Goal: Register for event/course

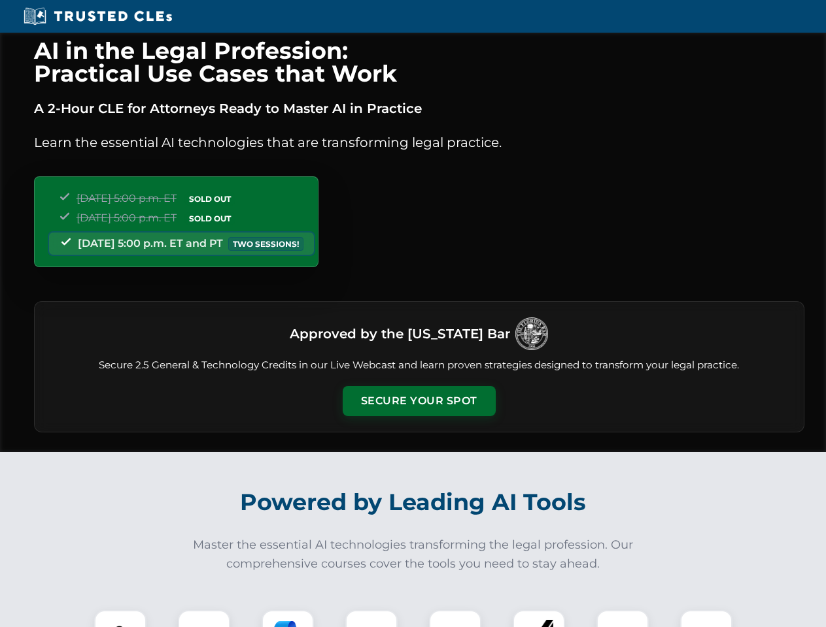
click at [418, 401] on button "Secure Your Spot" at bounding box center [418, 401] width 153 height 30
click at [120, 619] on img at bounding box center [120, 637] width 38 height 38
click at [204, 619] on div at bounding box center [204, 636] width 52 height 52
